Goal: Transaction & Acquisition: Subscribe to service/newsletter

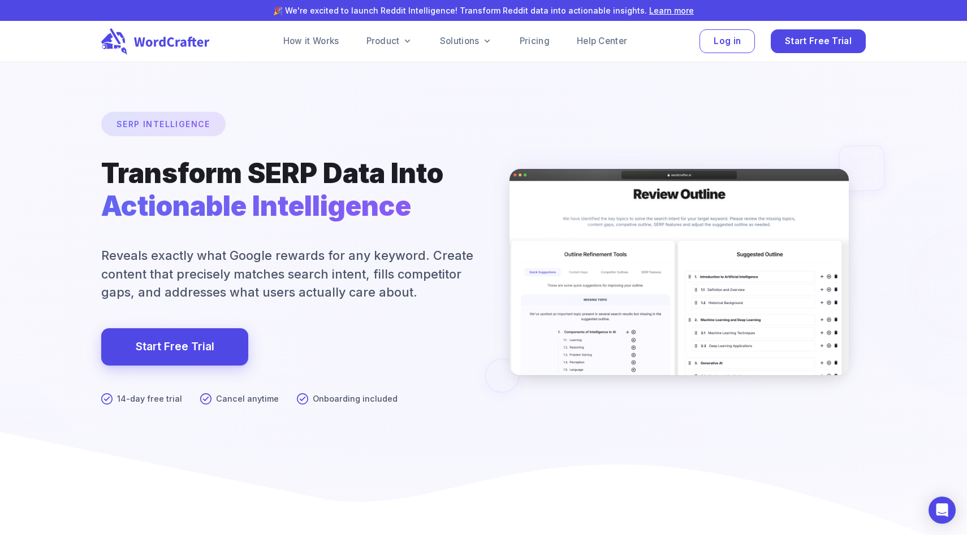
click at [556, 29] on div "How it Works Product Solutions Pricing Help Center Log in Start Free Trial" at bounding box center [565, 41] width 600 height 24
click at [552, 31] on div "How it Works Product Solutions Pricing Help Center Log in Start Free Trial" at bounding box center [565, 41] width 600 height 24
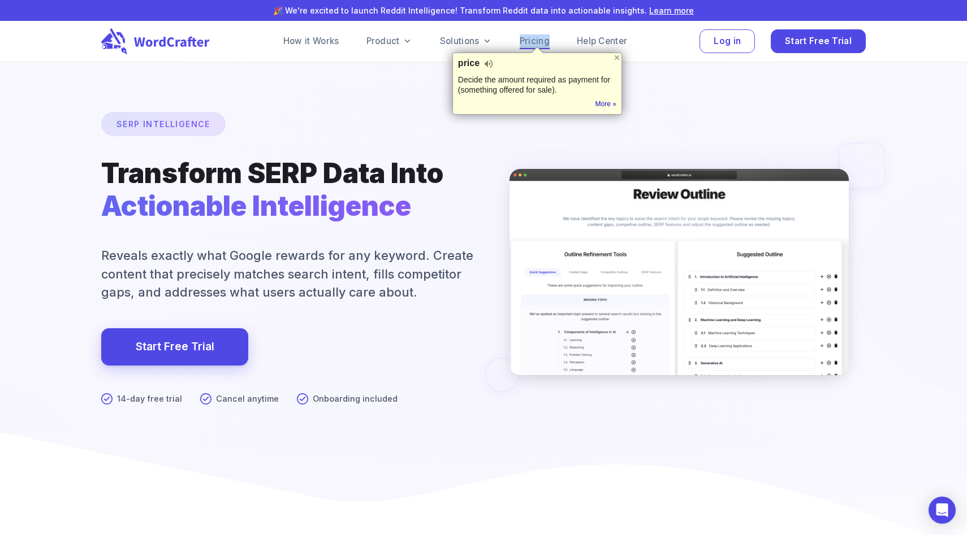
click at [547, 35] on link "Pricing" at bounding box center [535, 41] width 30 height 14
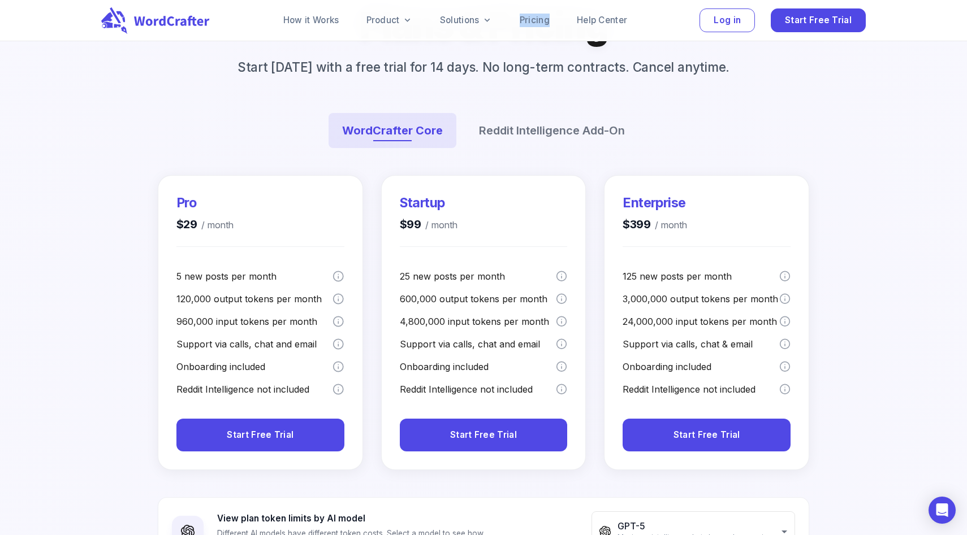
scroll to position [148, 0]
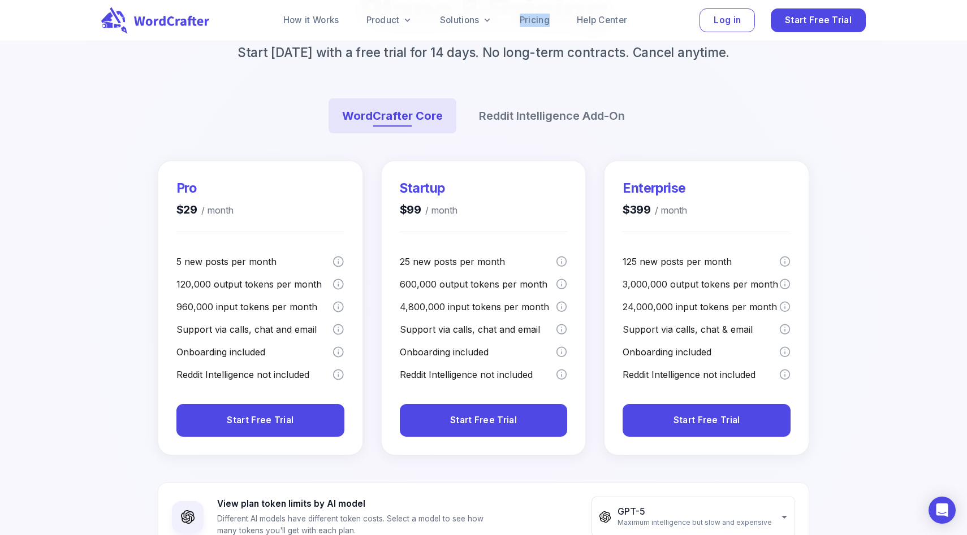
click at [171, 89] on div "Plans & Pricing Start [DATE] with a free trial for 14 days. No long-term contra…" at bounding box center [483, 67] width 678 height 160
click at [127, 110] on div at bounding box center [483, 313] width 1961 height 1616
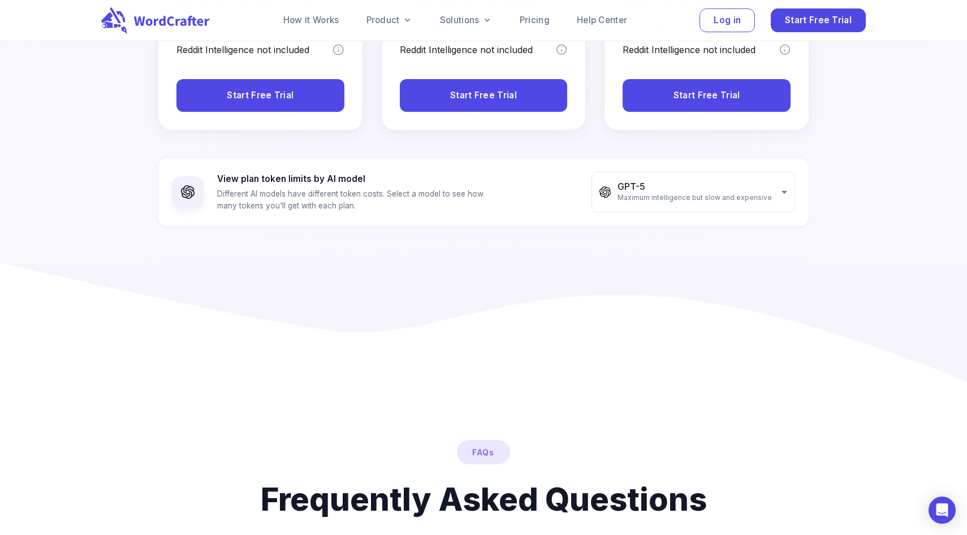
scroll to position [475, 0]
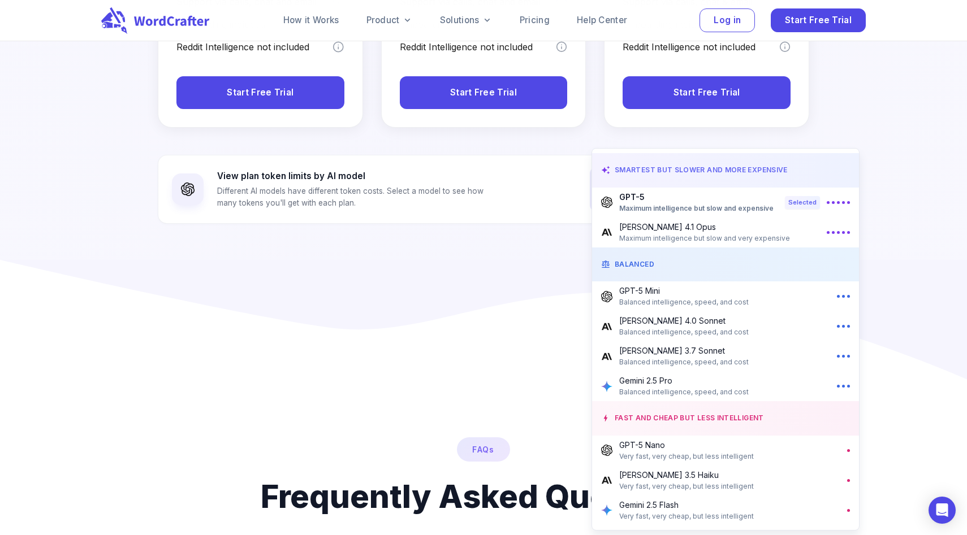
click at [713, 300] on span "Balanced intelligence, speed, and cost" at bounding box center [683, 302] width 129 height 11
type input "**********"
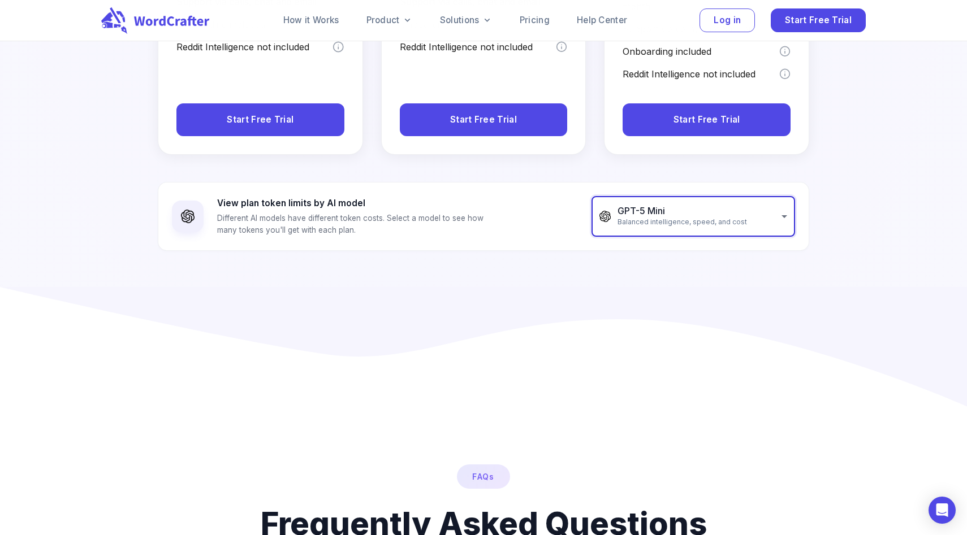
click at [613, 258] on div "**********" at bounding box center [483, 53] width 678 height 468
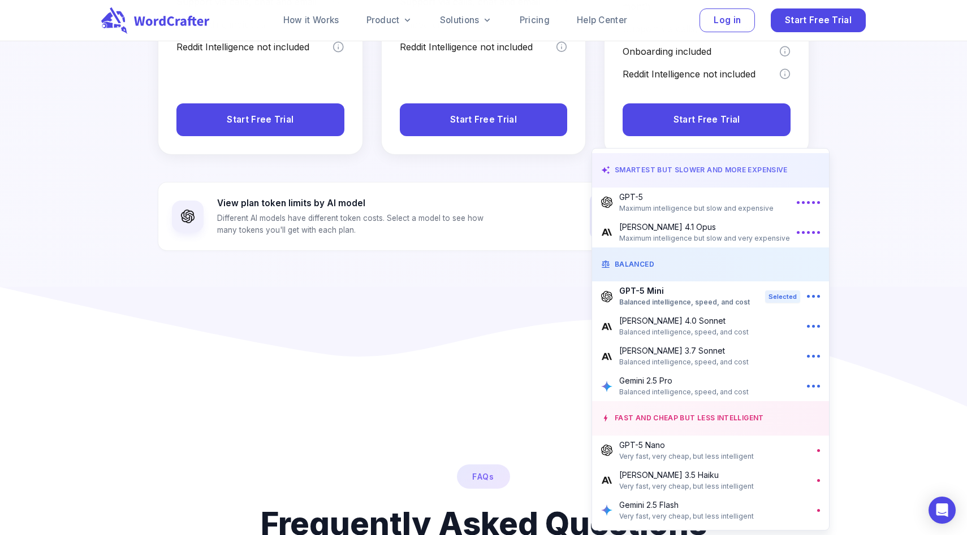
click at [470, 253] on div at bounding box center [483, 267] width 967 height 535
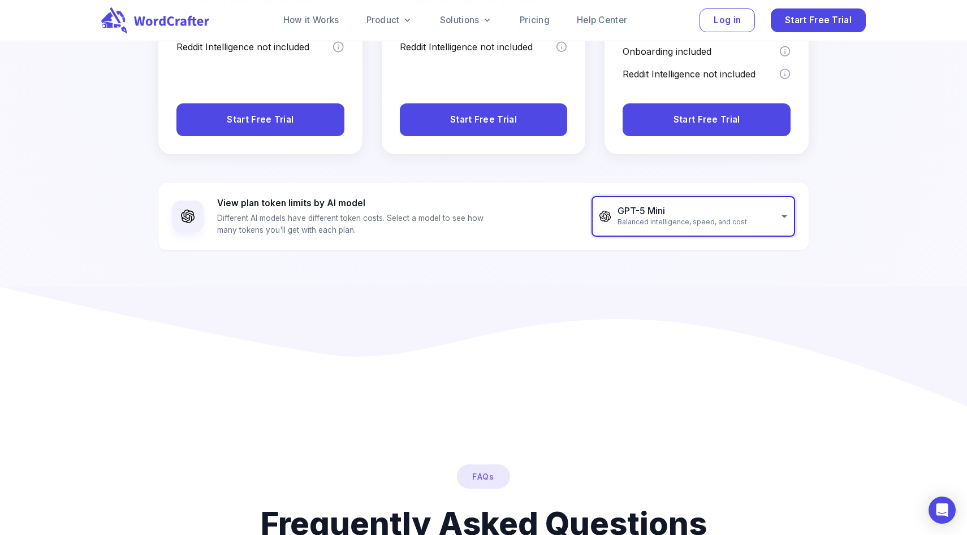
click at [470, 253] on div "SMARTEST BUT SLOWER AND MORE EXPENSIVE GPT-5 Maximum intelligence but slow and …" at bounding box center [483, 267] width 967 height 535
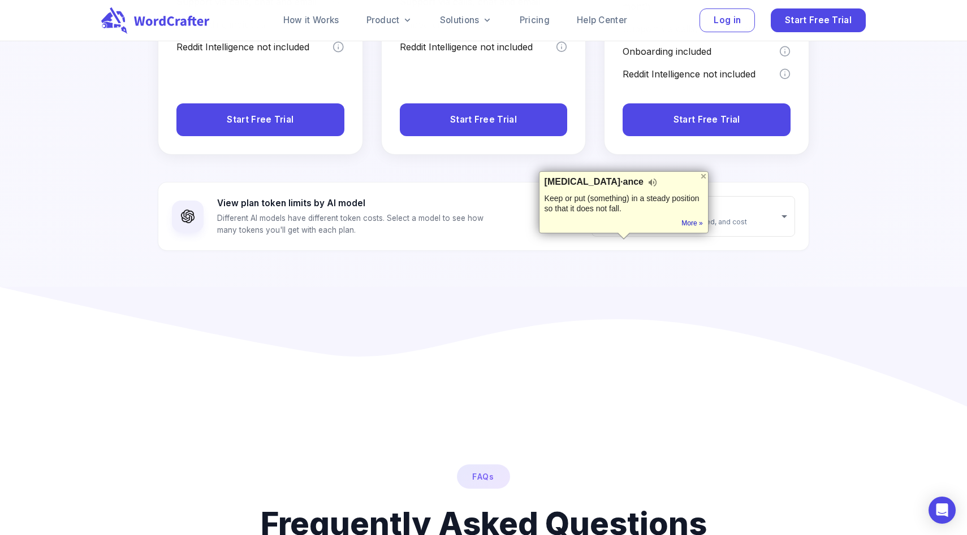
click at [470, 253] on div "**********" at bounding box center [483, 53] width 678 height 468
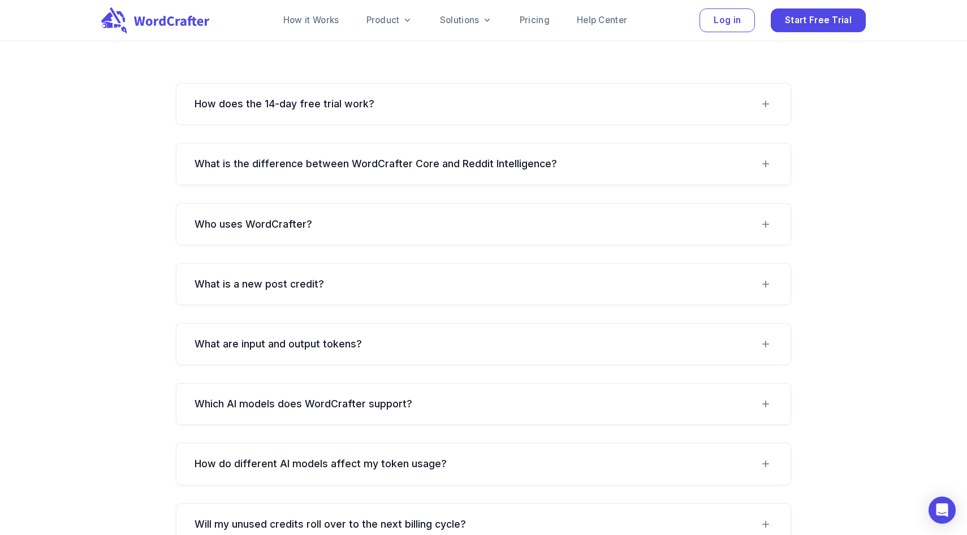
scroll to position [1020, 0]
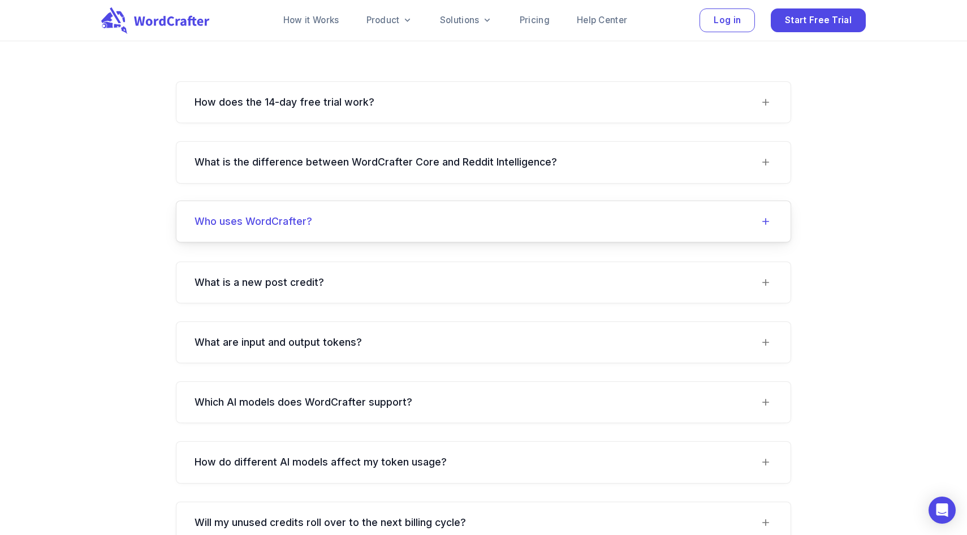
click at [448, 201] on WordCrafter\?-header "Who uses WordCrafter?" at bounding box center [483, 221] width 614 height 41
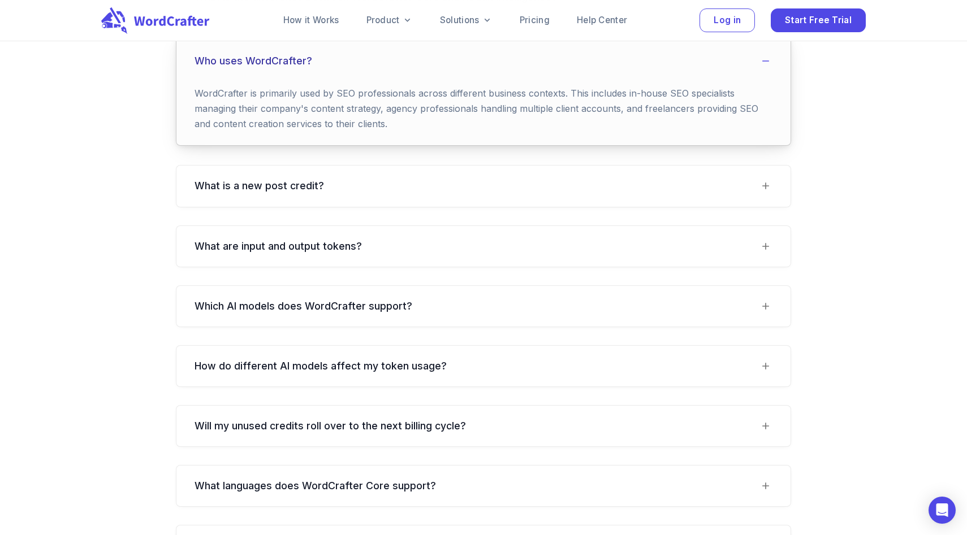
scroll to position [1183, 0]
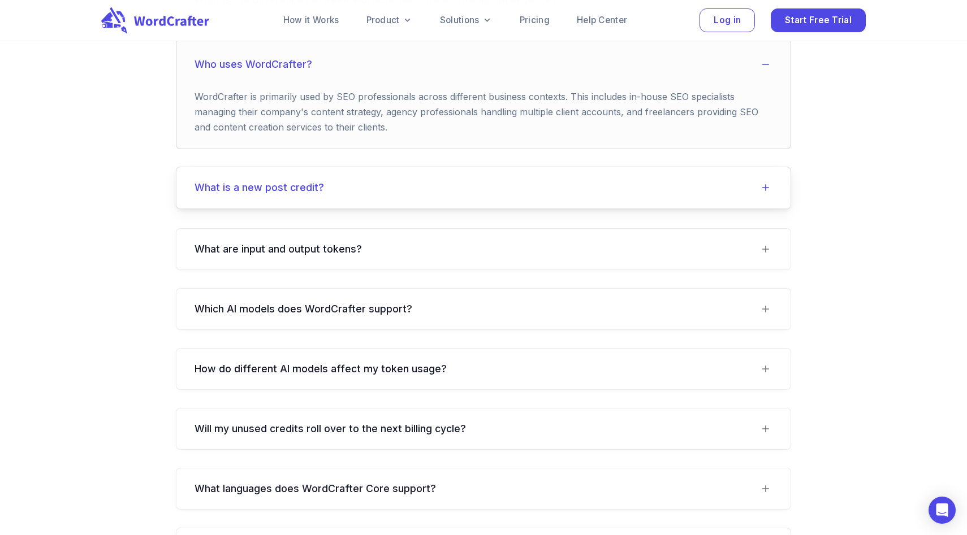
click at [438, 167] on credit\?-header "What is a new post credit?" at bounding box center [483, 187] width 614 height 41
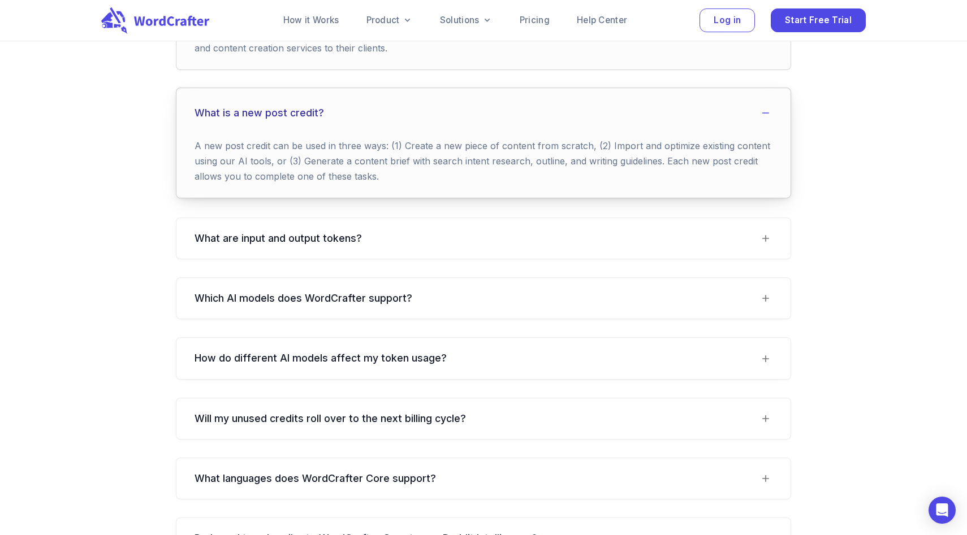
scroll to position [1268, 0]
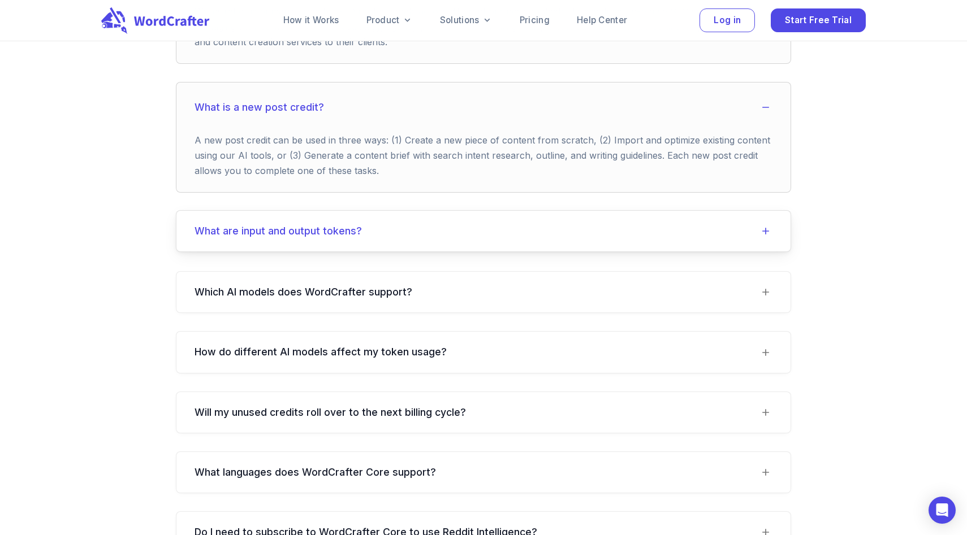
click at [438, 224] on div "What are input and output tokens?" at bounding box center [476, 231] width 564 height 14
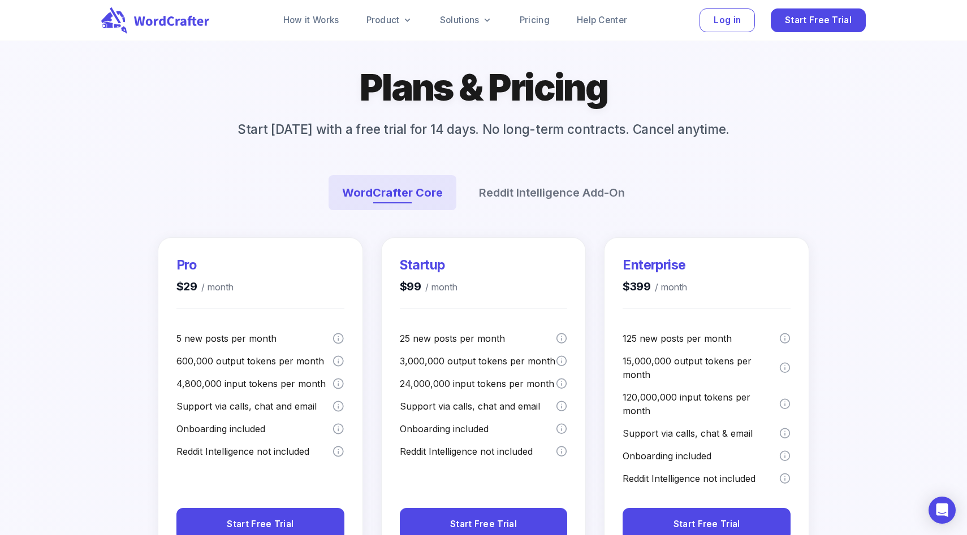
scroll to position [0, 0]
